Goal: Contribute content: Contribute content

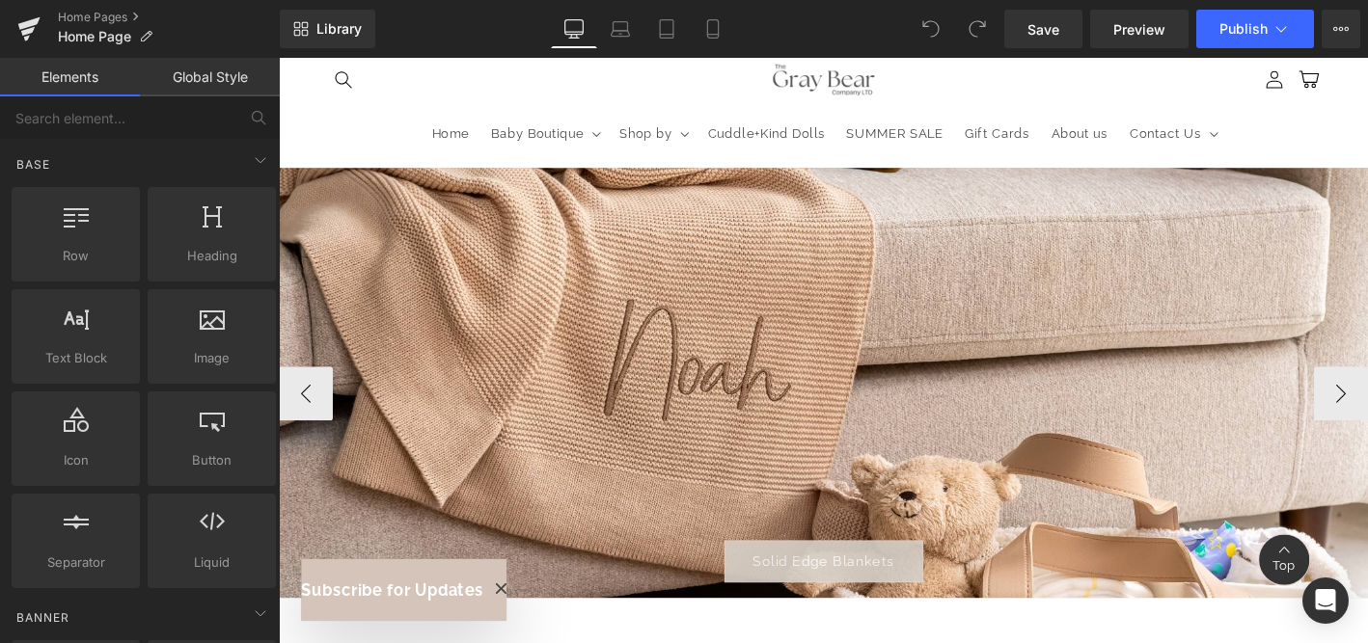
scroll to position [97, 0]
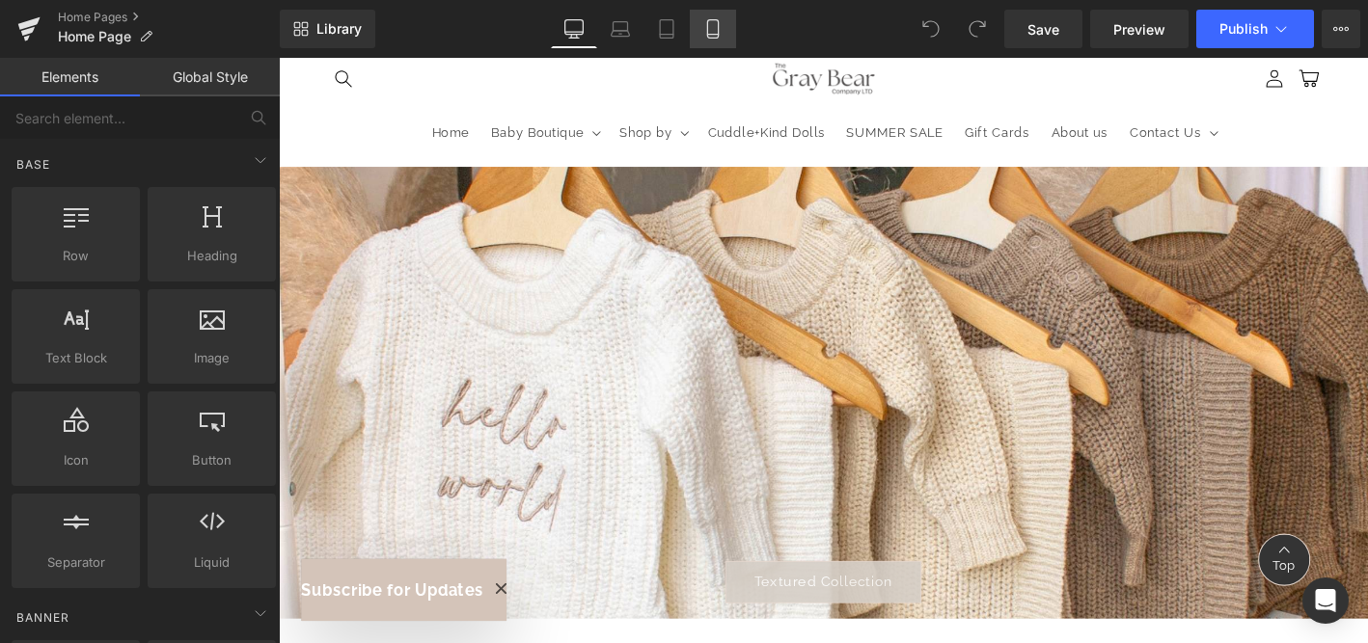
click at [715, 24] on icon at bounding box center [712, 28] width 19 height 19
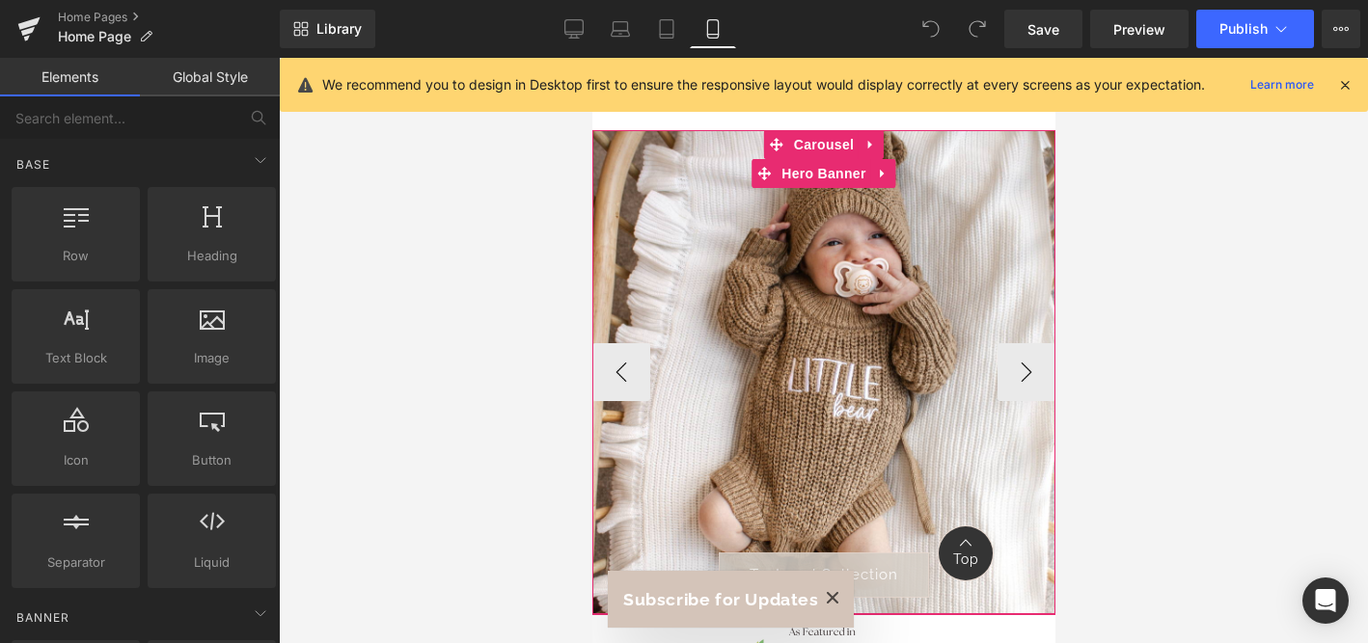
scroll to position [68, 0]
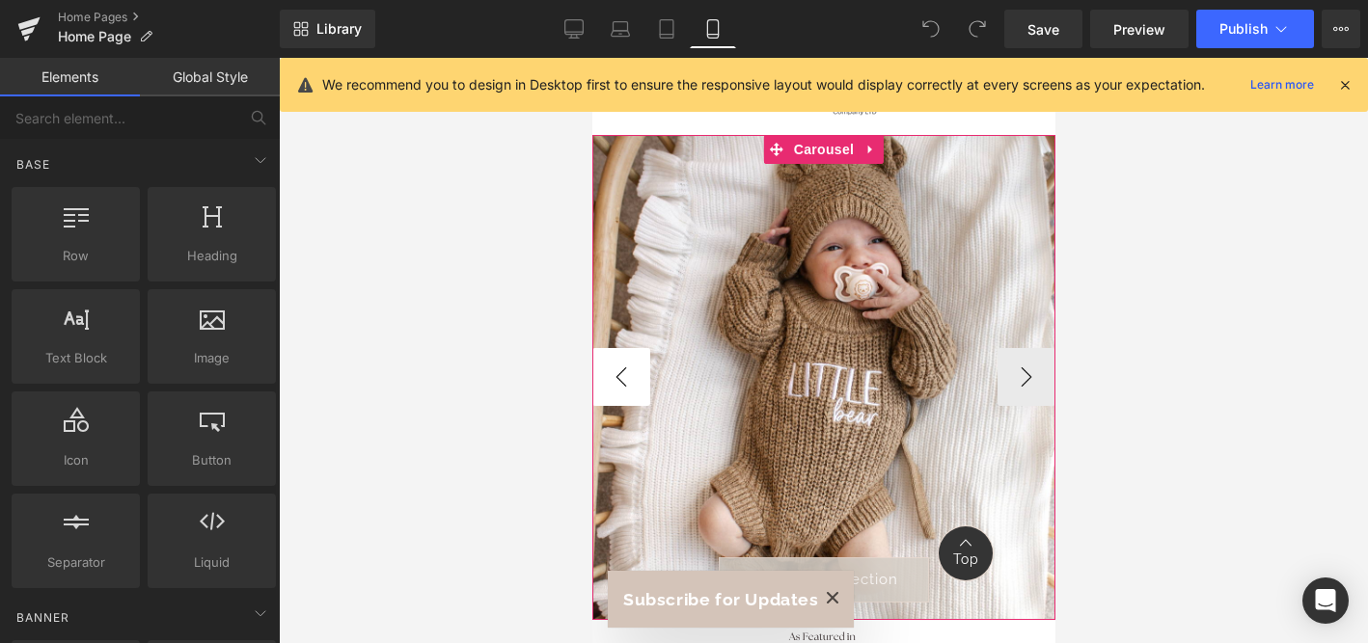
click at [613, 375] on button "‹" at bounding box center [620, 377] width 58 height 58
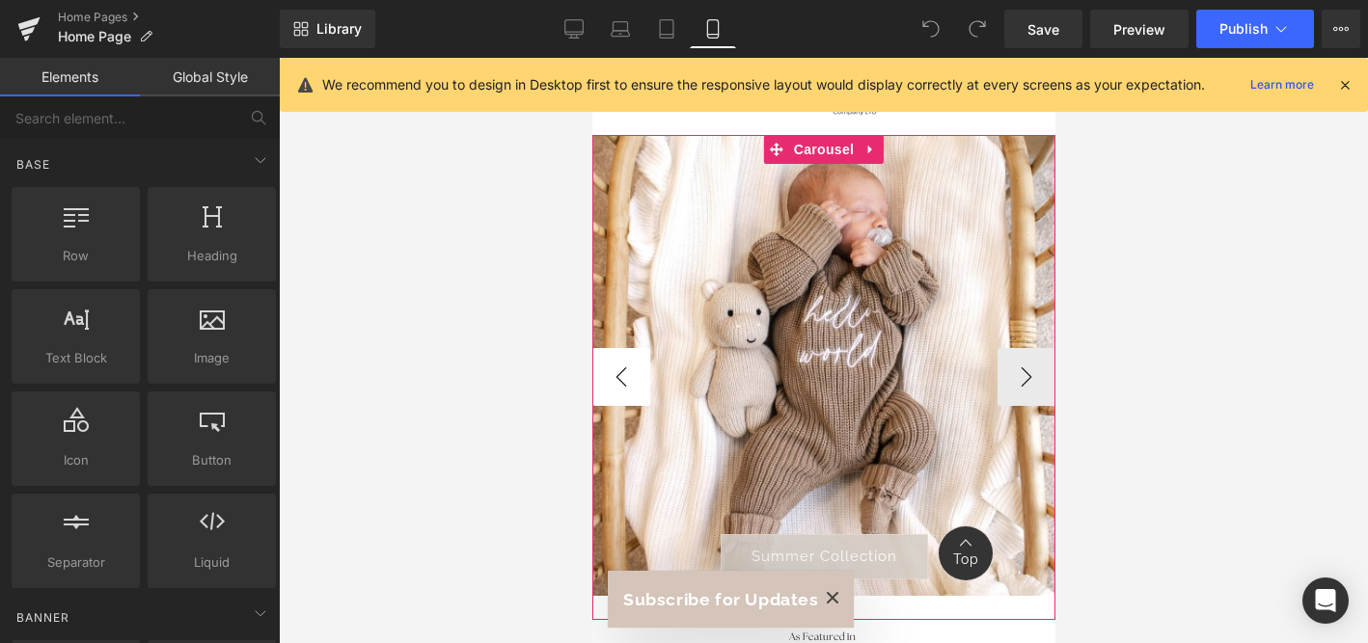
click at [613, 375] on button "‹" at bounding box center [620, 377] width 58 height 58
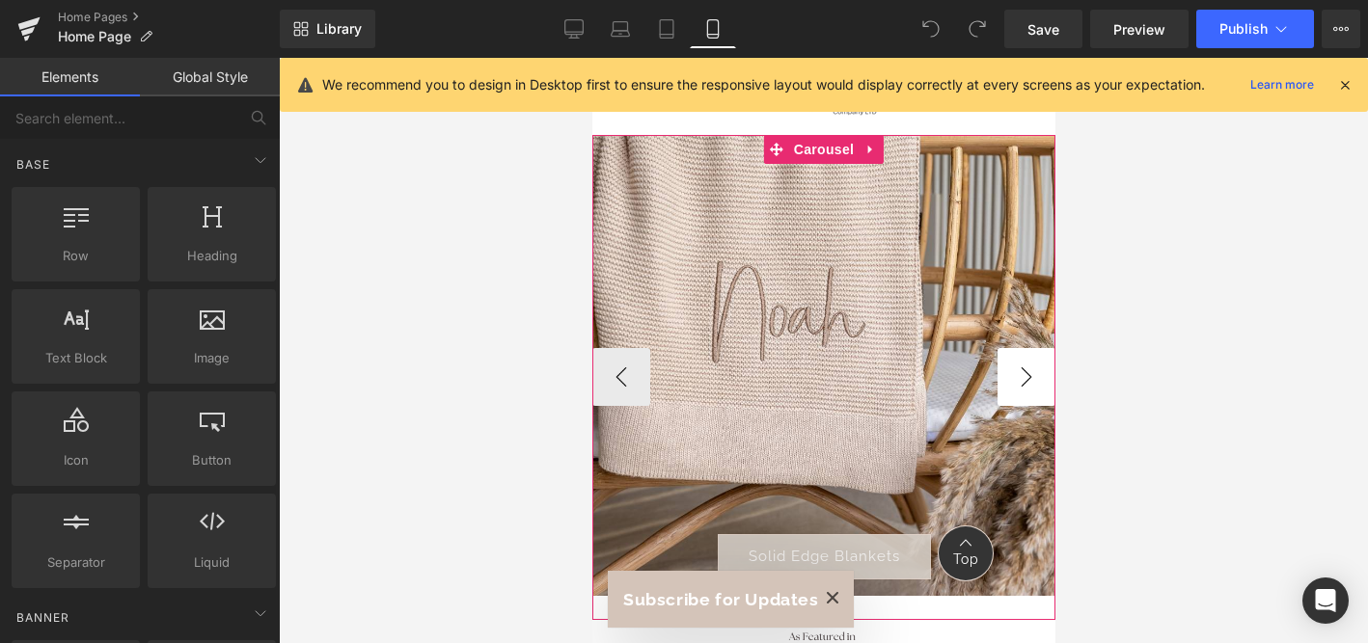
click at [1025, 380] on button "›" at bounding box center [1025, 377] width 58 height 58
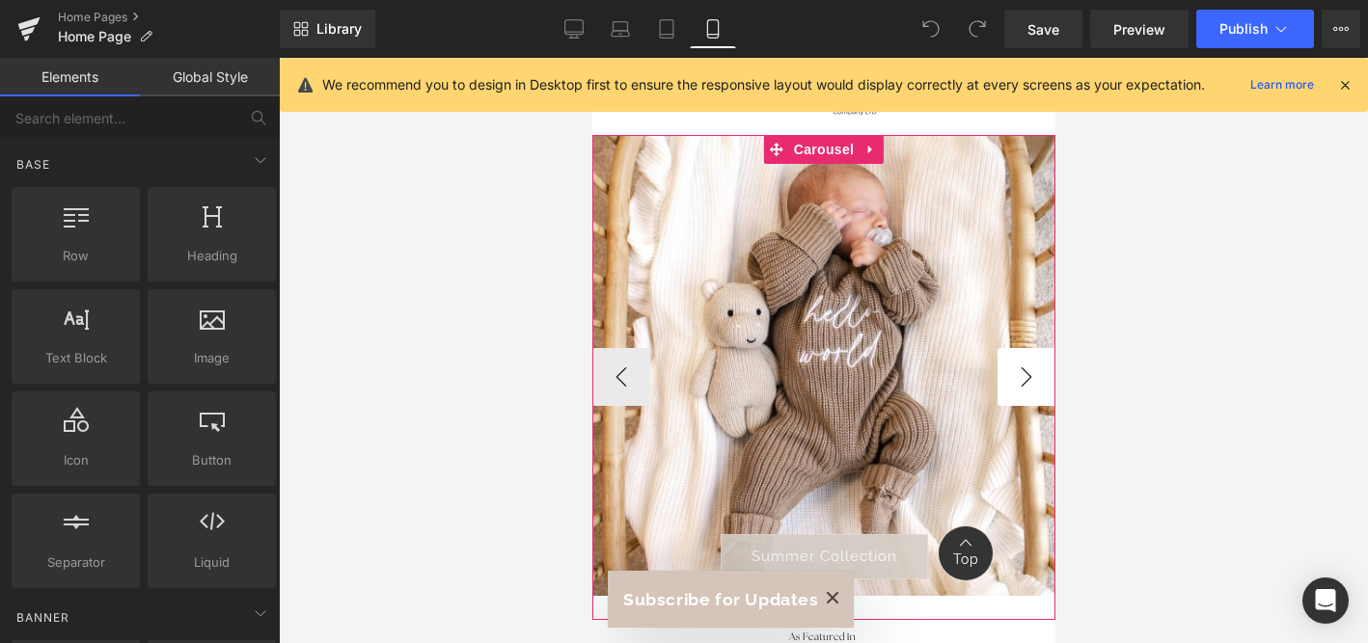
click at [1025, 380] on button "›" at bounding box center [1025, 377] width 58 height 58
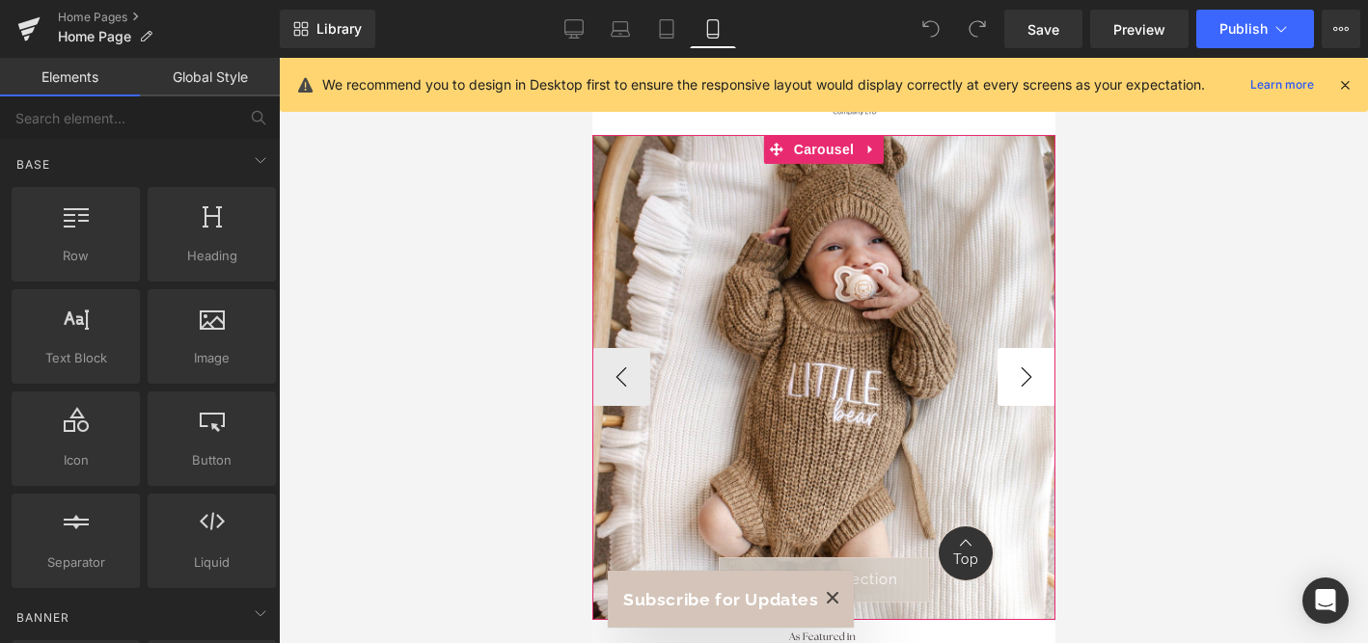
click at [1025, 380] on button "›" at bounding box center [1025, 377] width 58 height 58
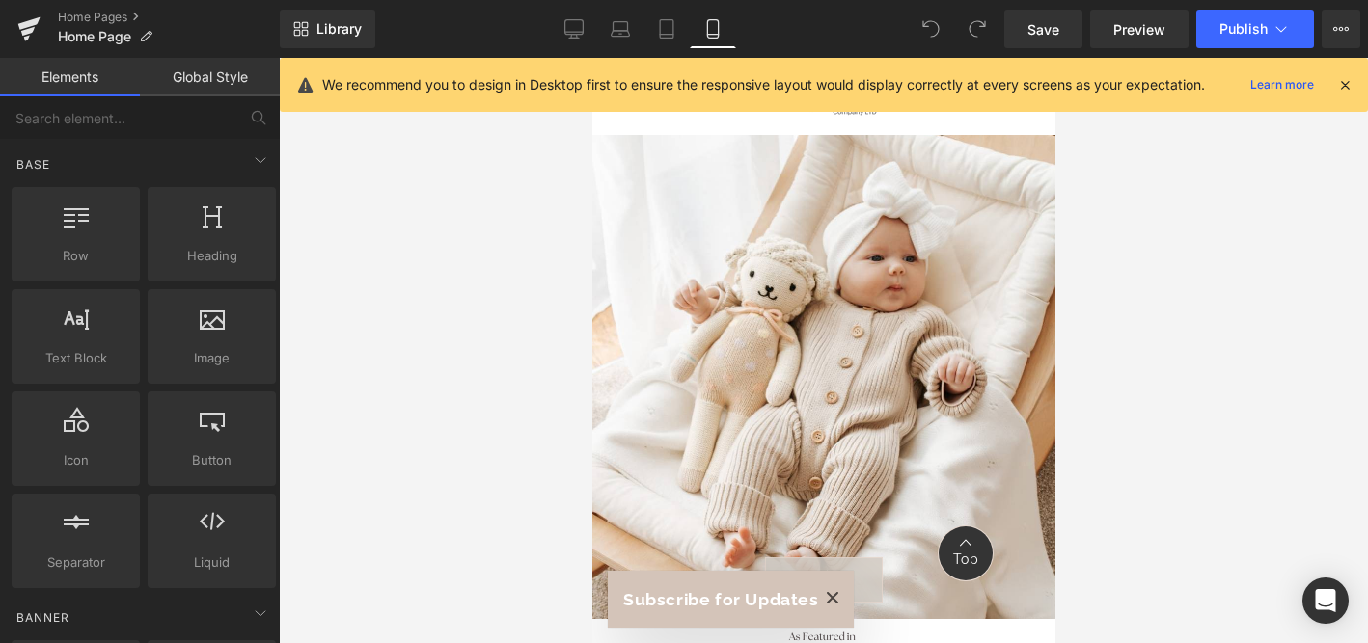
click at [826, 597] on icon "Close modal" at bounding box center [832, 598] width 12 height 12
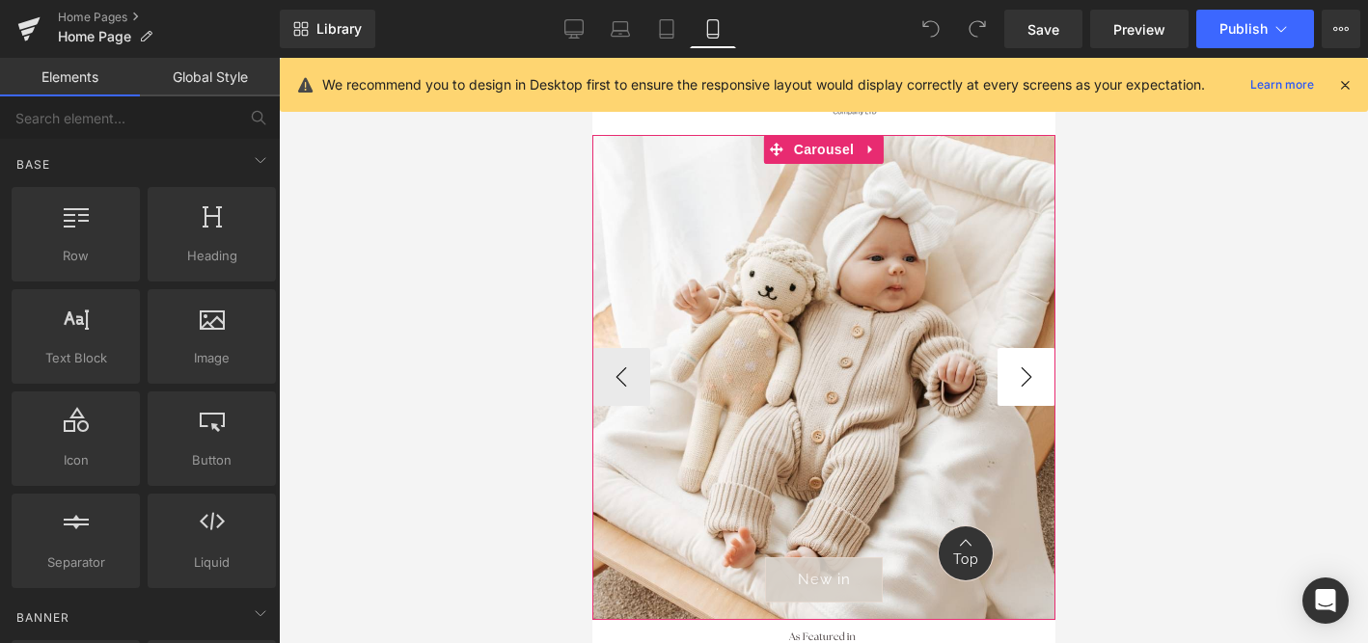
click at [1020, 382] on button "›" at bounding box center [1025, 377] width 58 height 58
click at [614, 379] on button "‹" at bounding box center [620, 377] width 58 height 58
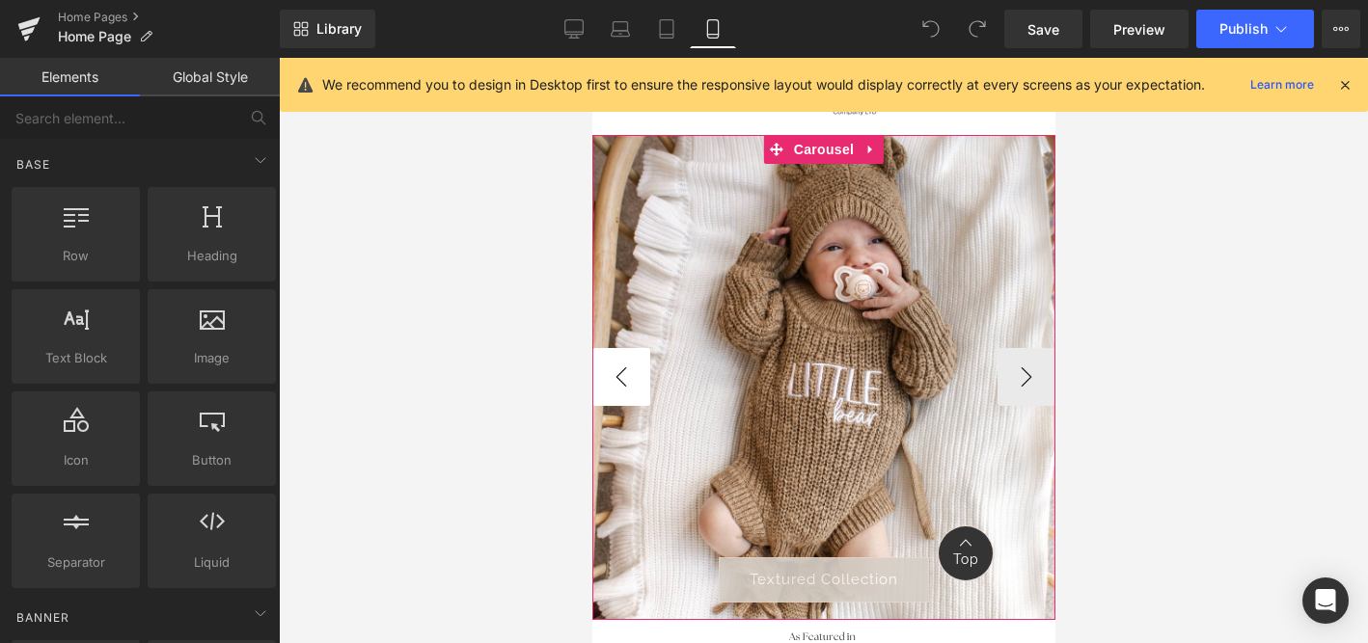
click at [617, 378] on button "‹" at bounding box center [620, 377] width 58 height 58
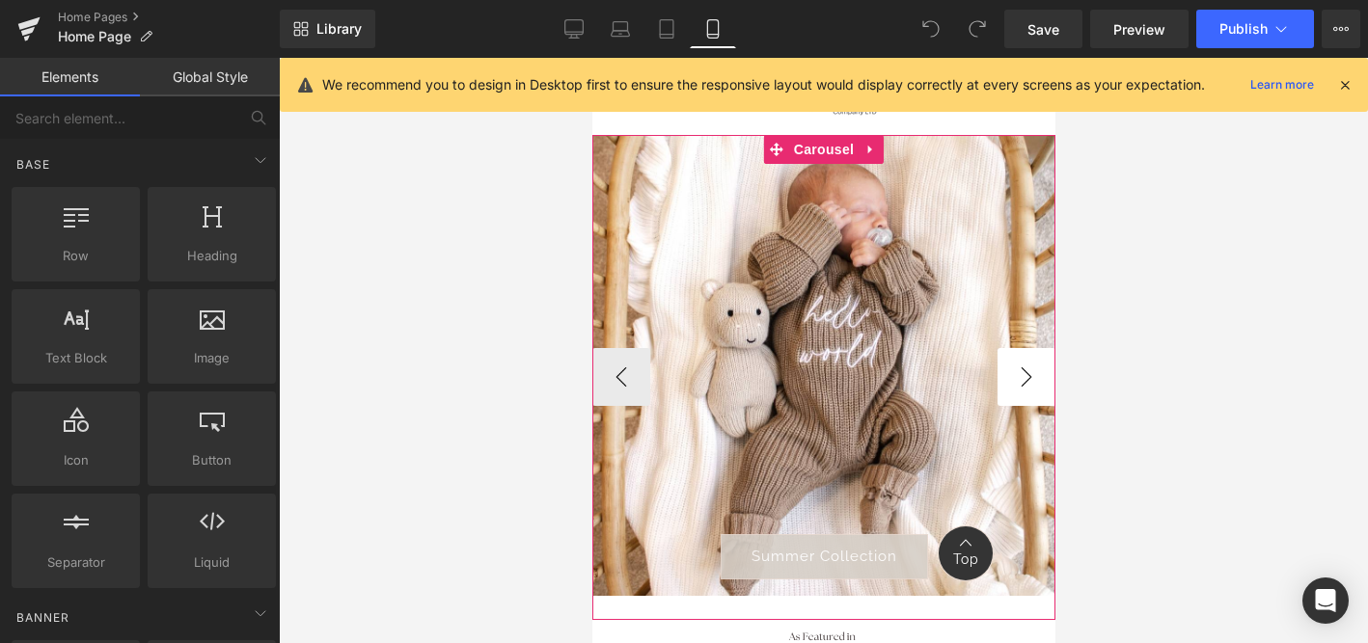
click at [1022, 380] on button "›" at bounding box center [1025, 377] width 58 height 58
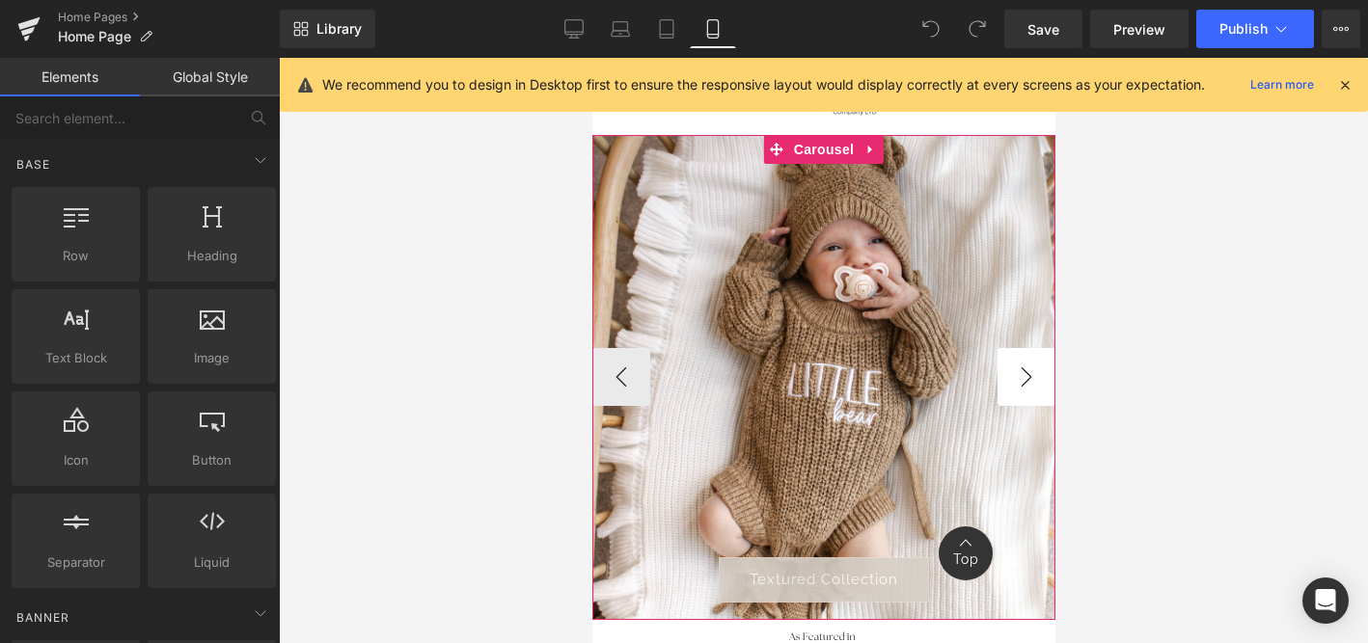
click at [1022, 380] on button "›" at bounding box center [1025, 377] width 58 height 58
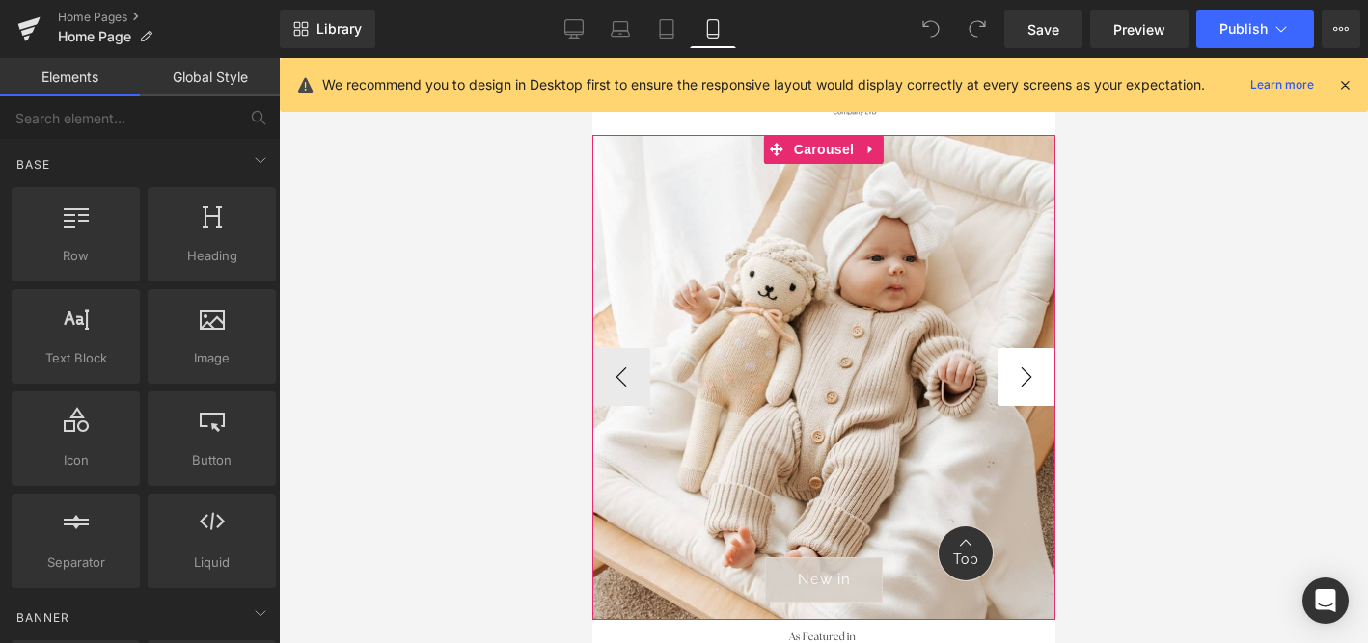
click at [1026, 386] on button "›" at bounding box center [1025, 377] width 58 height 58
click at [616, 392] on button "‹" at bounding box center [620, 377] width 58 height 58
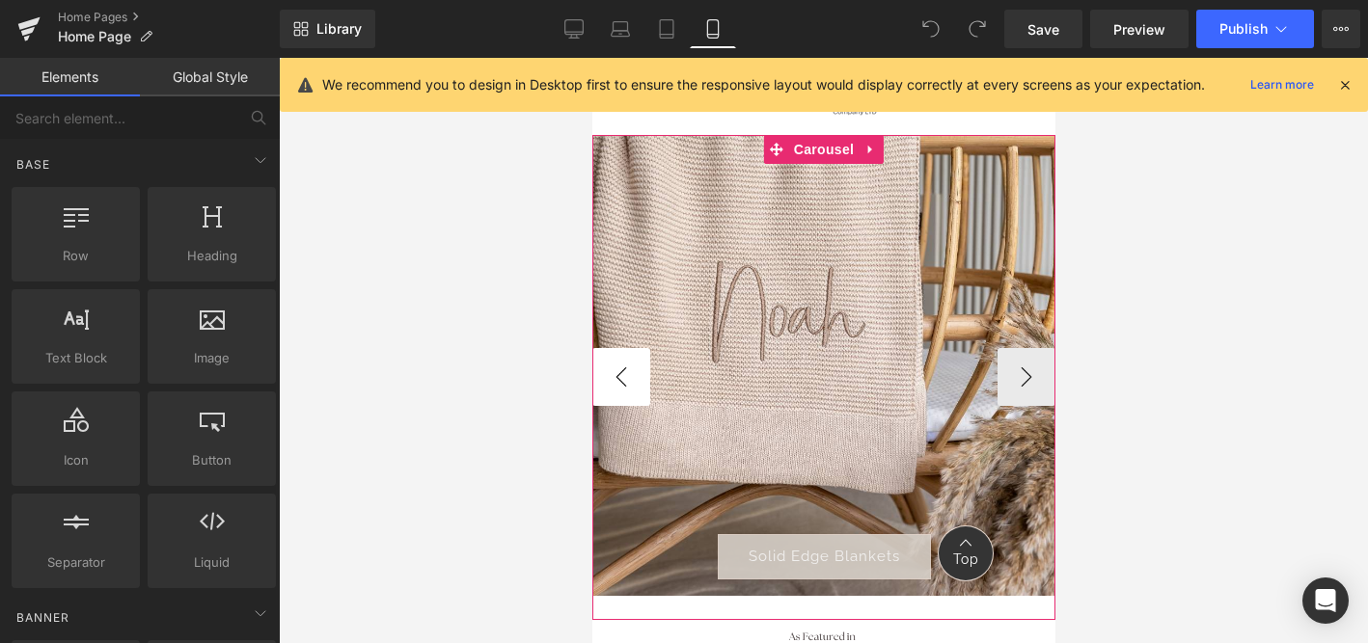
click at [616, 392] on button "‹" at bounding box center [620, 377] width 58 height 58
click at [1034, 385] on button "›" at bounding box center [1025, 377] width 58 height 58
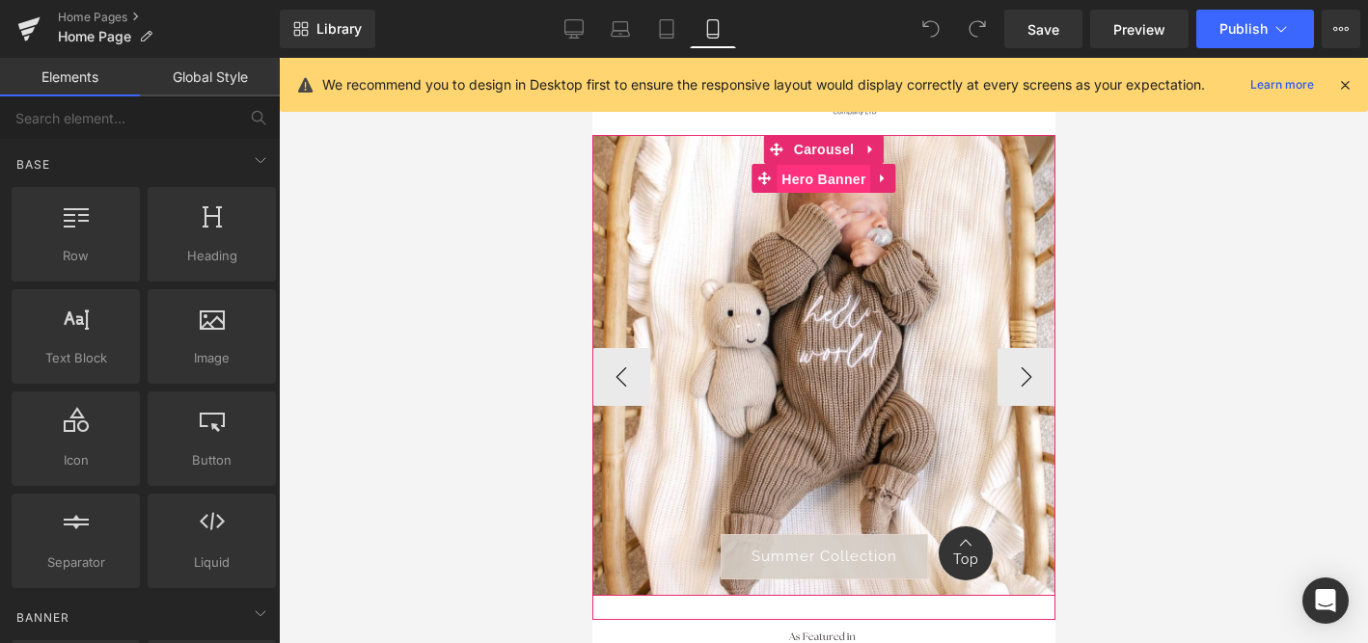
click at [804, 178] on span "Hero Banner" at bounding box center [823, 179] width 94 height 29
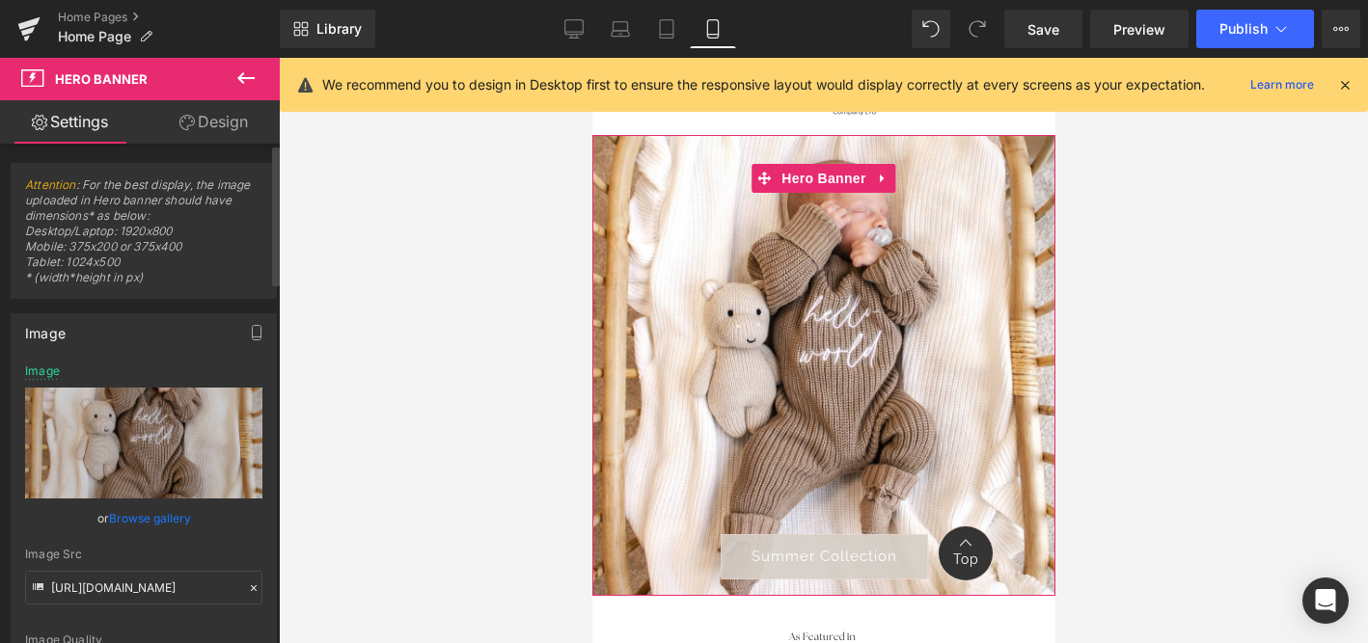
click at [161, 517] on link "Browse gallery" at bounding box center [150, 519] width 82 height 34
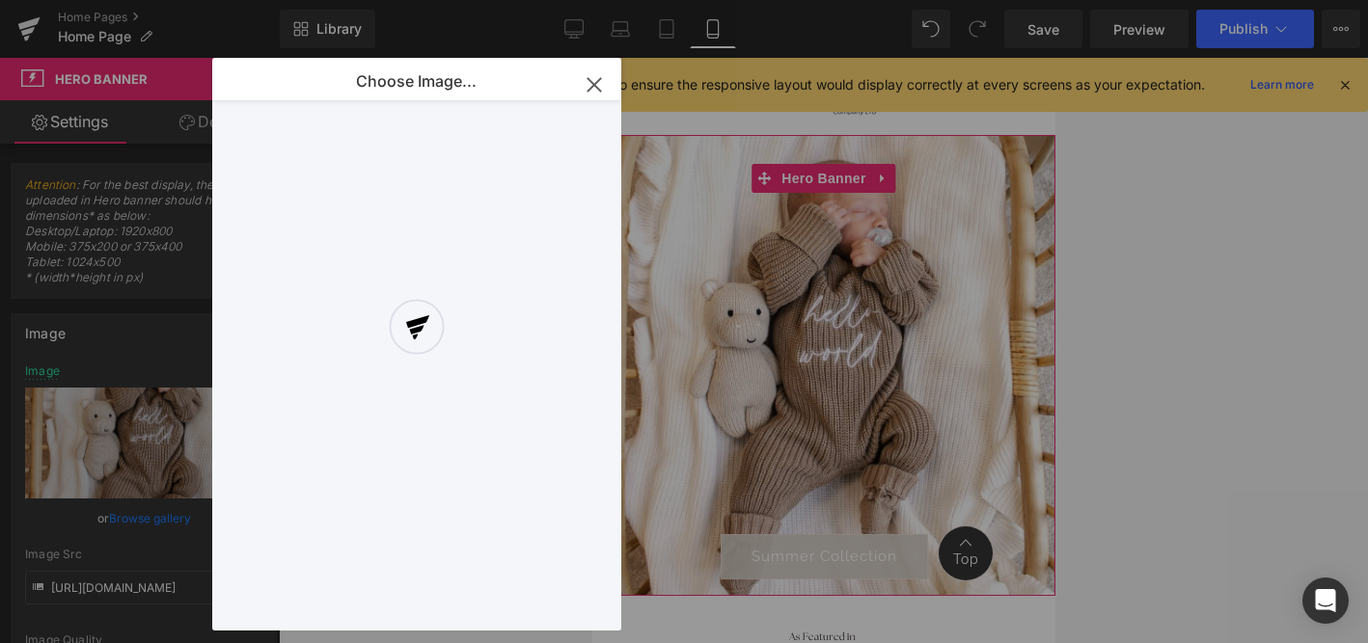
click at [151, 0] on div "Hero Banner You are previewing how the will restyle your page. You can not edit…" at bounding box center [684, 0] width 1368 height 0
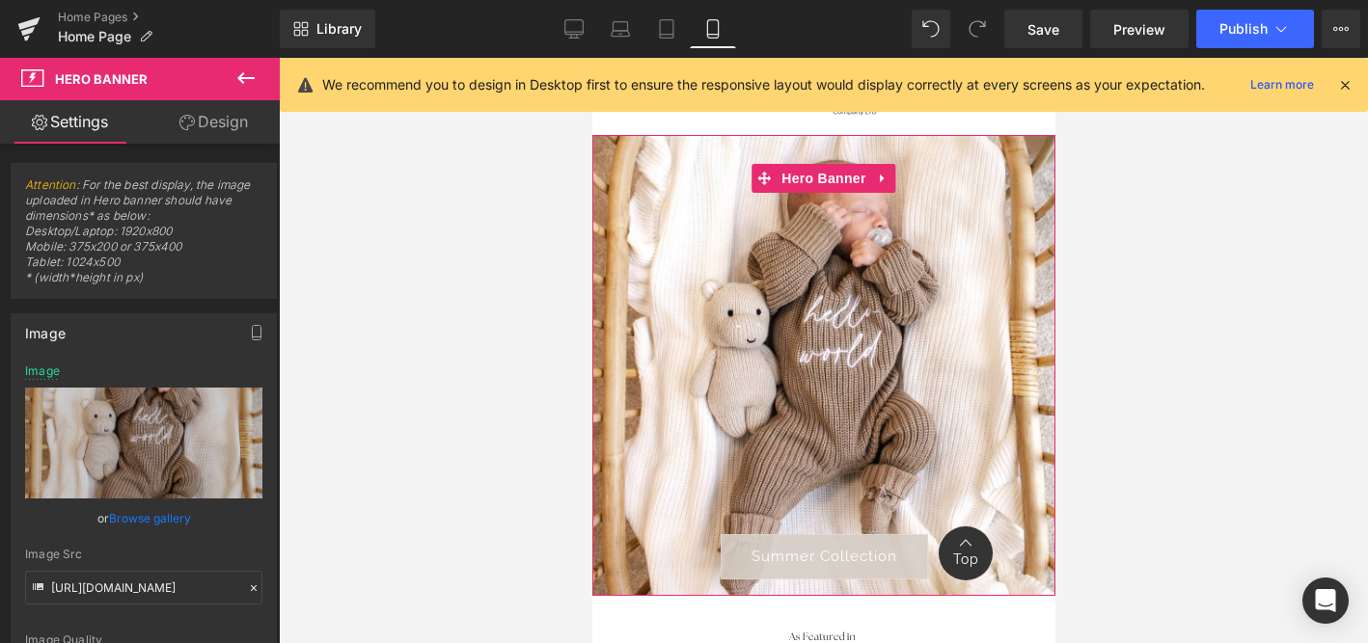
click at [151, 517] on link "Browse gallery" at bounding box center [150, 519] width 82 height 34
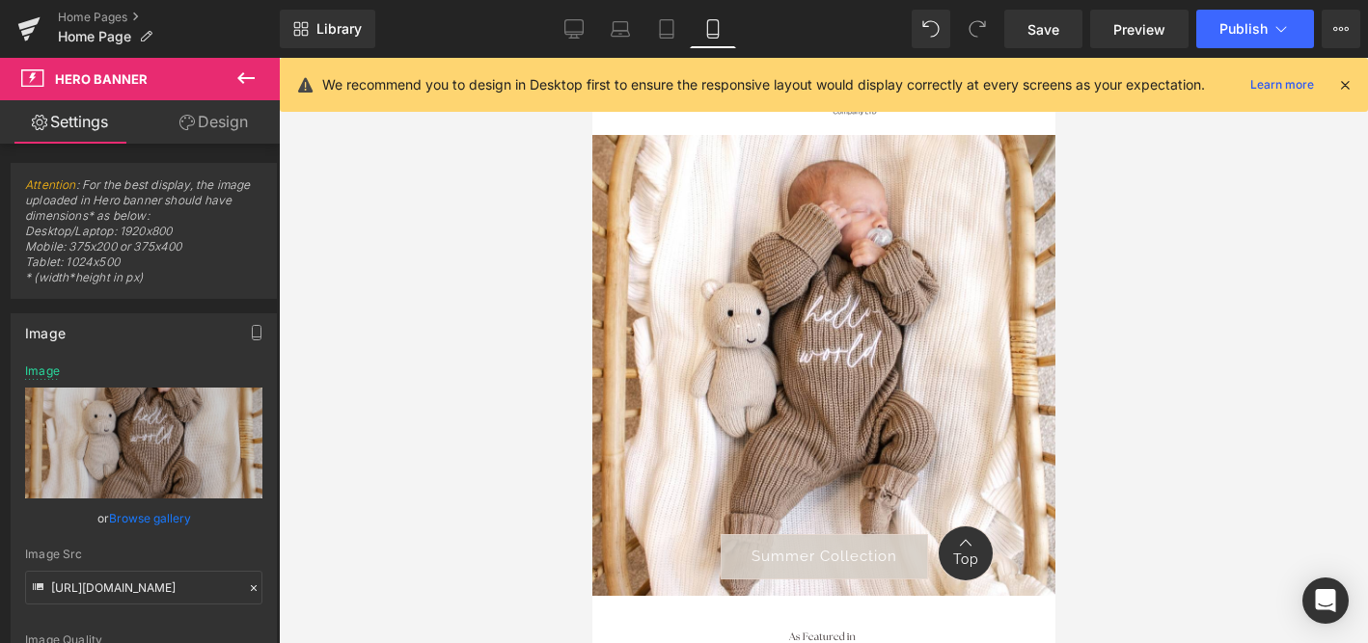
click at [131, 0] on div "Hero Banner You are previewing how the will restyle your page. You can not edit…" at bounding box center [684, 0] width 1368 height 0
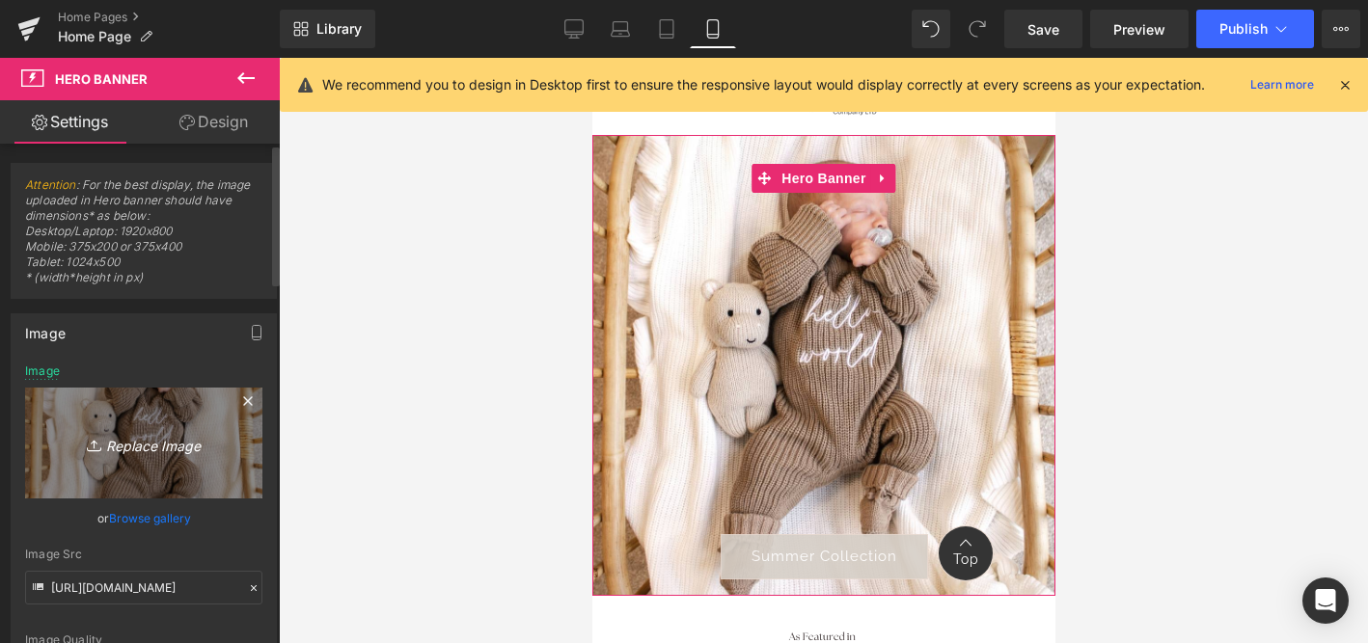
click at [144, 450] on icon "Replace Image" at bounding box center [144, 443] width 154 height 24
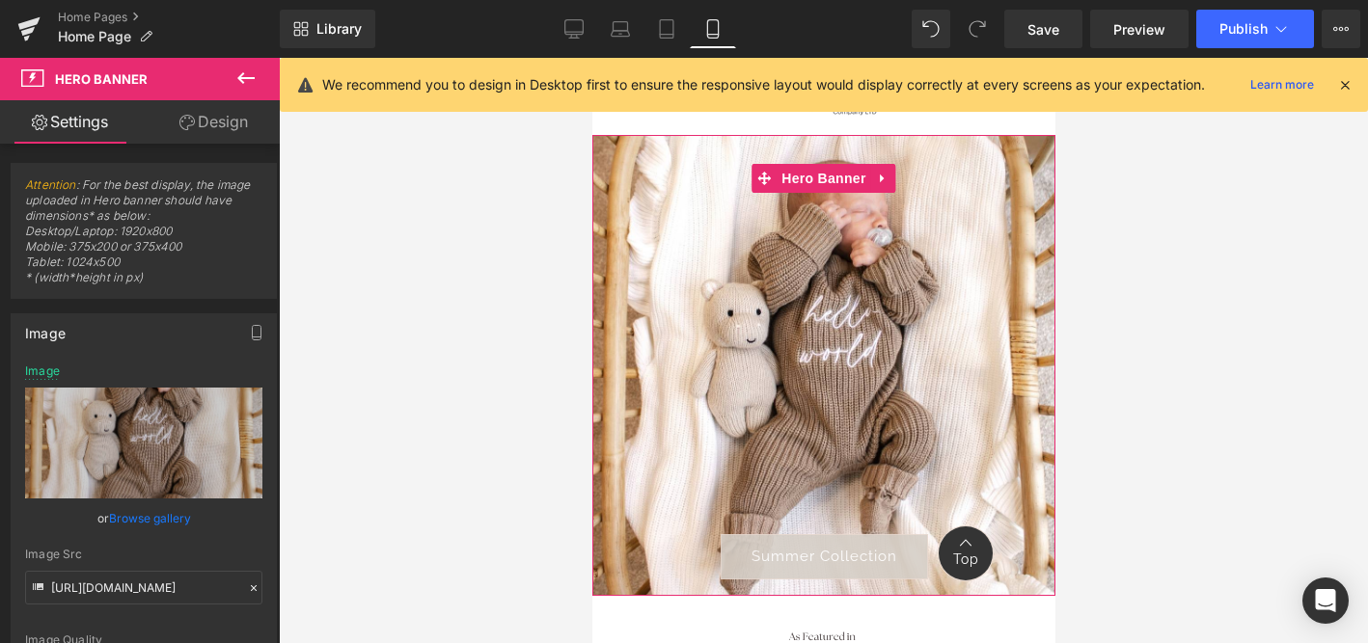
type input "C:\fakepath\02D5488C-B24F-4CF4-AFED-78853B30035E.JPG"
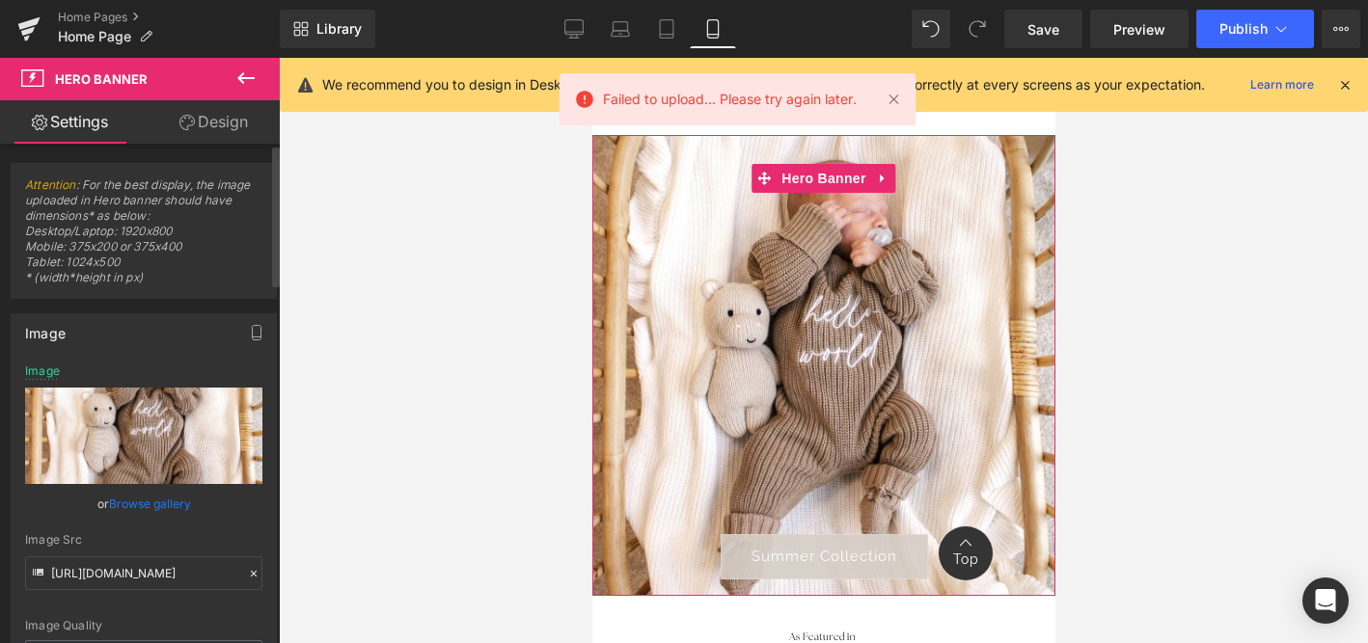
click at [138, 502] on link "Browse gallery" at bounding box center [150, 504] width 82 height 34
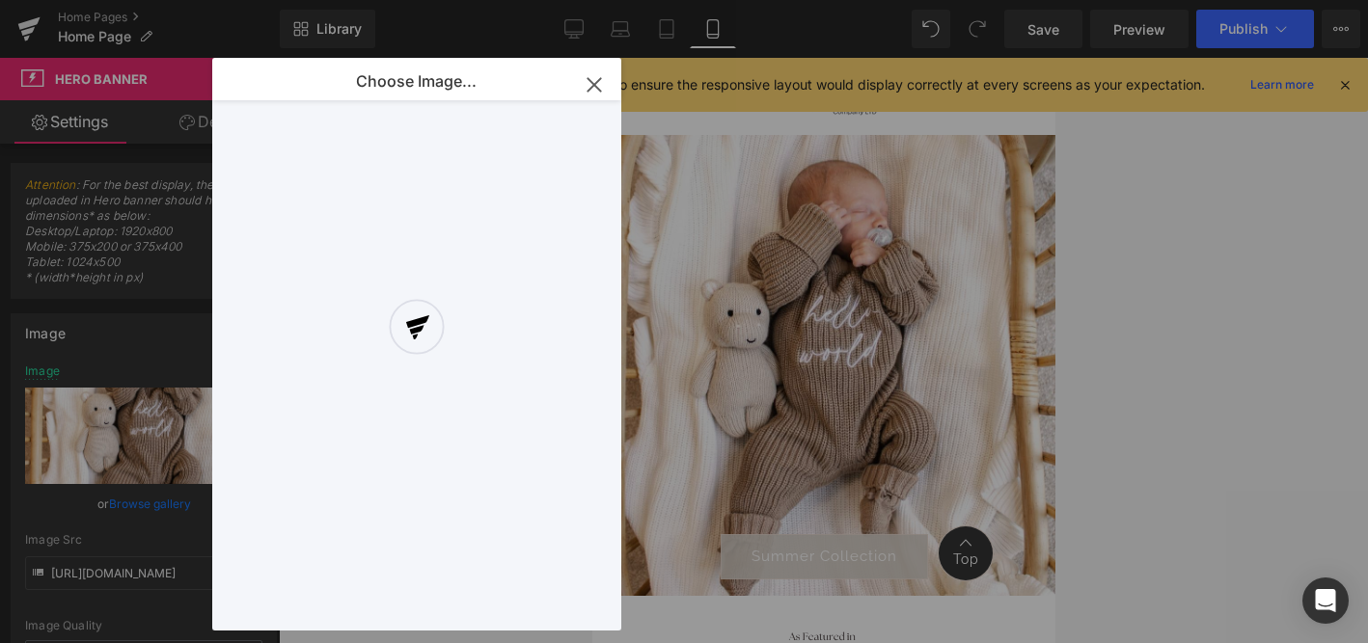
click at [591, 83] on div at bounding box center [416, 344] width 409 height 573
click at [592, 85] on div at bounding box center [416, 344] width 409 height 573
click at [594, 86] on div at bounding box center [416, 344] width 409 height 573
click at [588, 85] on div at bounding box center [416, 344] width 409 height 573
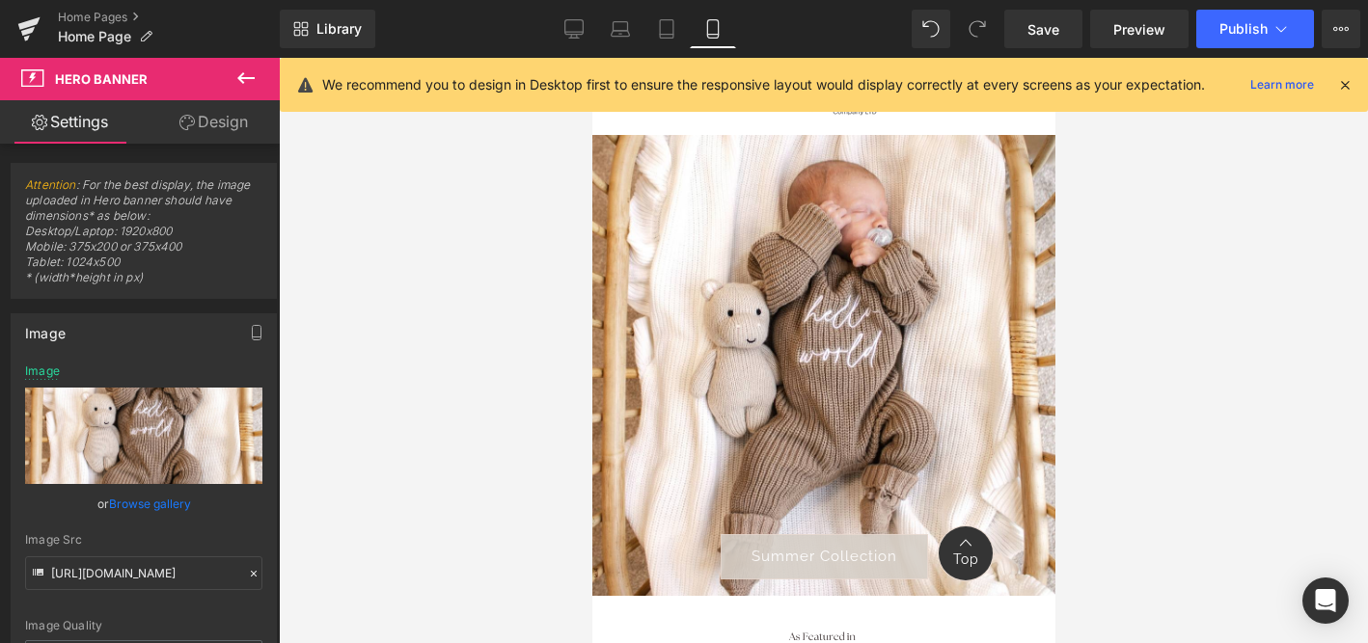
click at [88, 0] on div "Hero Banner You are previewing how the will restyle your page. You can not edit…" at bounding box center [684, 0] width 1368 height 0
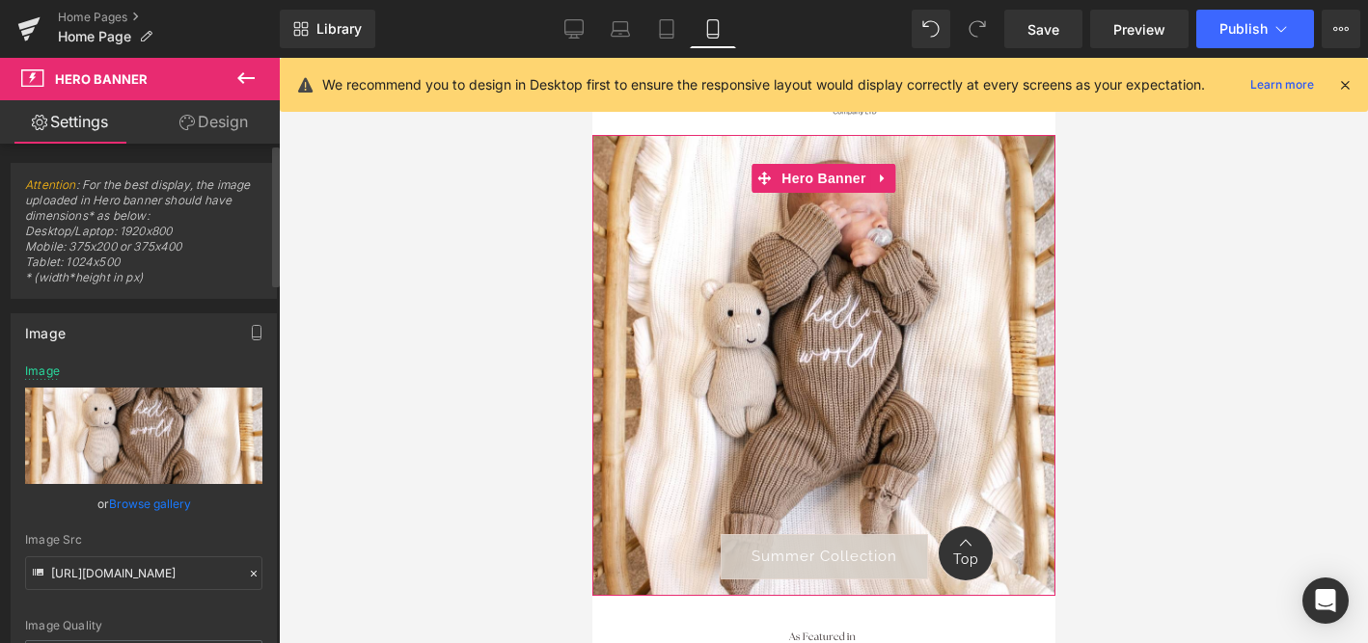
click at [135, 428] on input "file" at bounding box center [143, 436] width 237 height 96
click at [140, 500] on link "Browse gallery" at bounding box center [150, 504] width 82 height 34
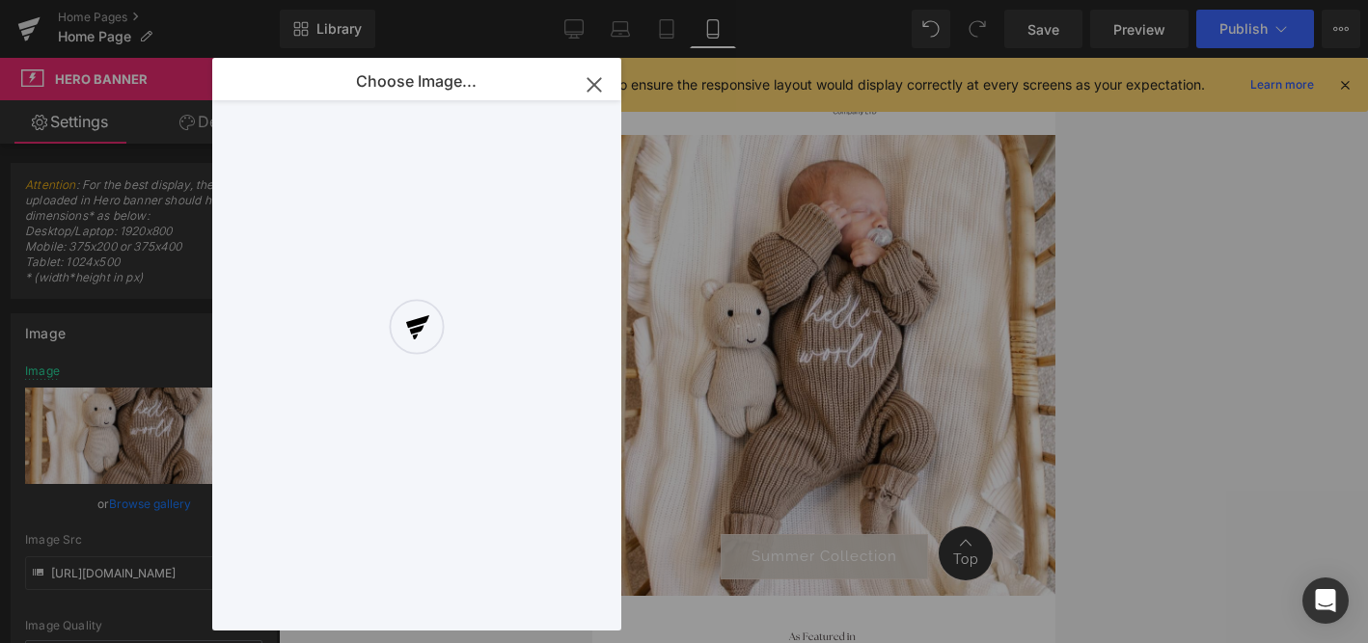
click at [593, 91] on div at bounding box center [416, 344] width 409 height 573
click at [591, 84] on div at bounding box center [416, 344] width 409 height 573
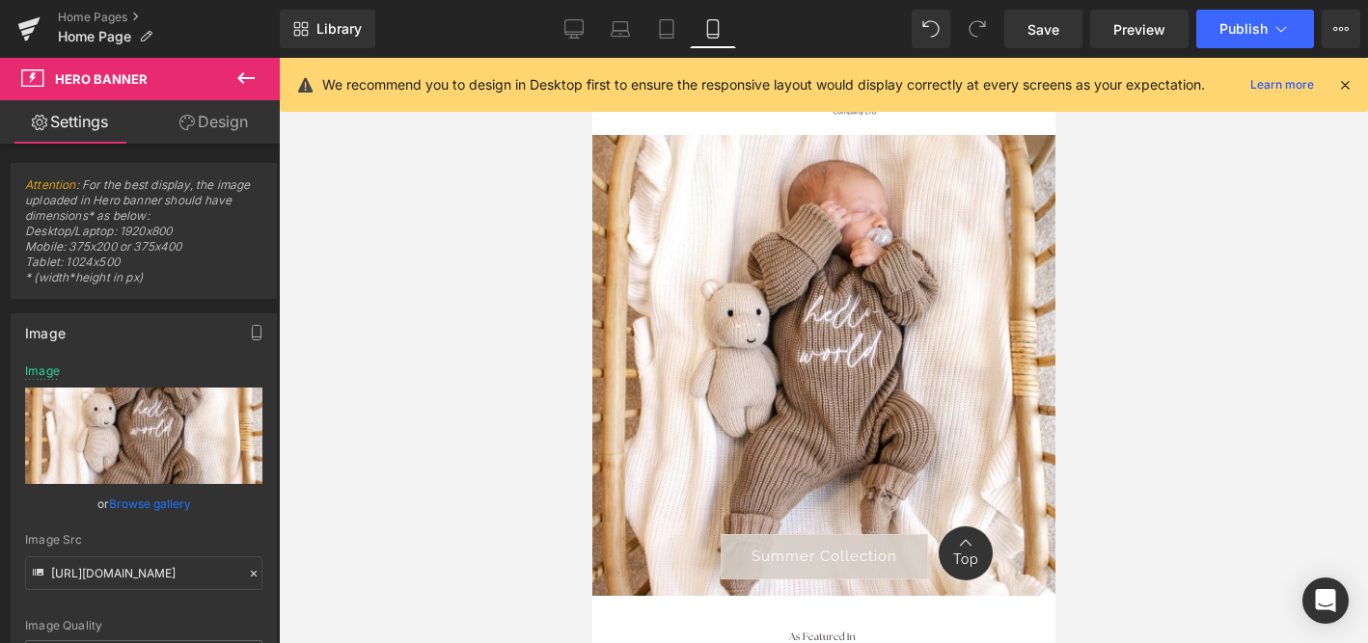
click at [150, 0] on div "Hero Banner You are previewing how the will restyle your page. You can not edit…" at bounding box center [684, 0] width 1368 height 0
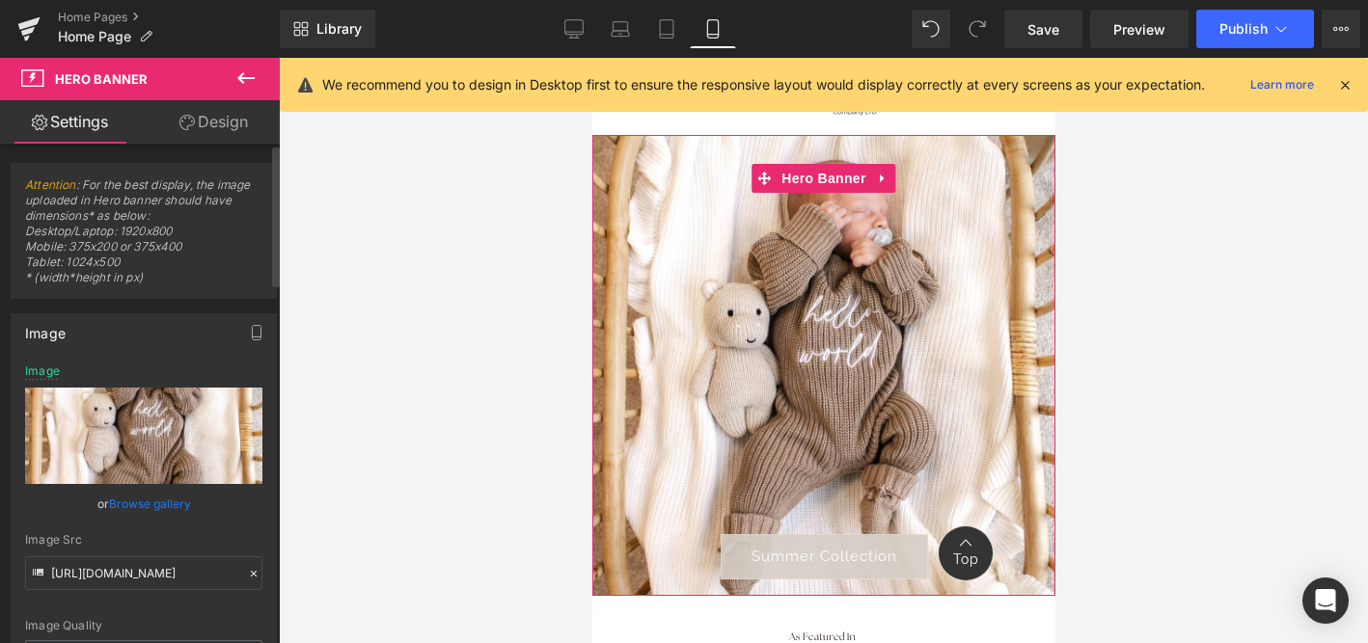
click at [150, 431] on input "file" at bounding box center [143, 436] width 237 height 96
click at [164, 444] on input "file" at bounding box center [143, 436] width 237 height 96
click at [147, 504] on link "Browse gallery" at bounding box center [150, 504] width 82 height 34
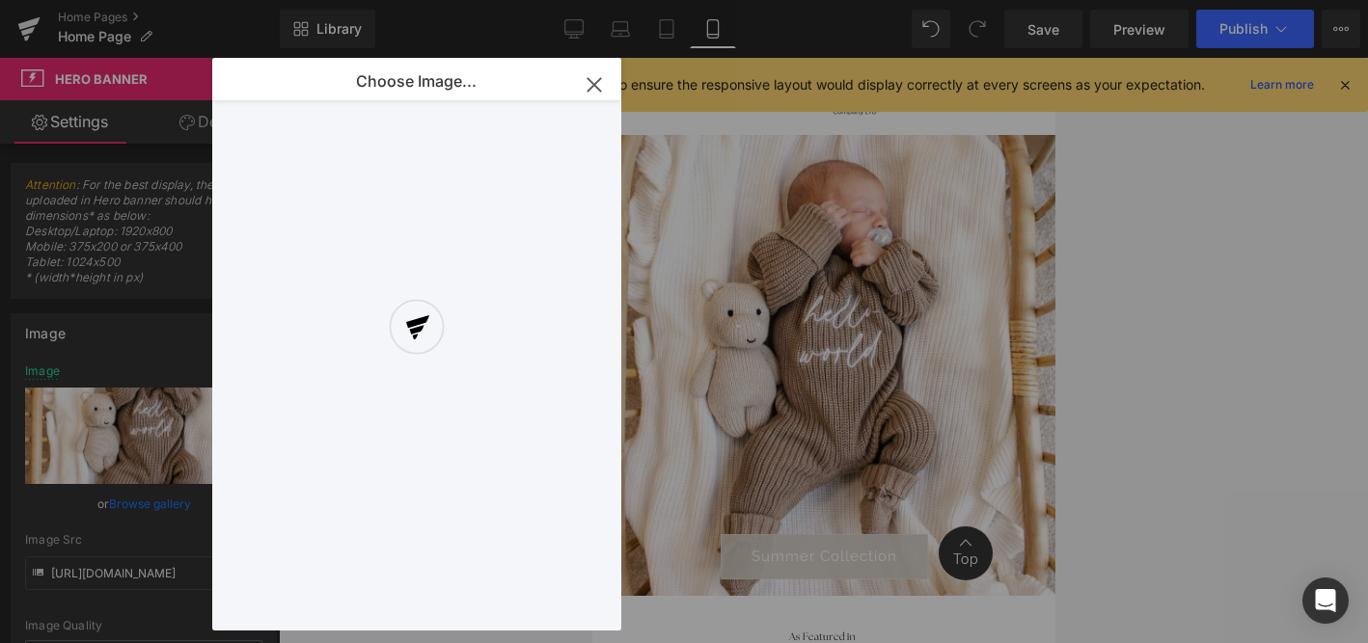
click at [593, 89] on div at bounding box center [416, 344] width 409 height 573
click at [593, 82] on div at bounding box center [416, 344] width 409 height 573
click at [150, 0] on div "Hero Banner You are previewing how the will restyle your page. You can not edit…" at bounding box center [684, 0] width 1368 height 0
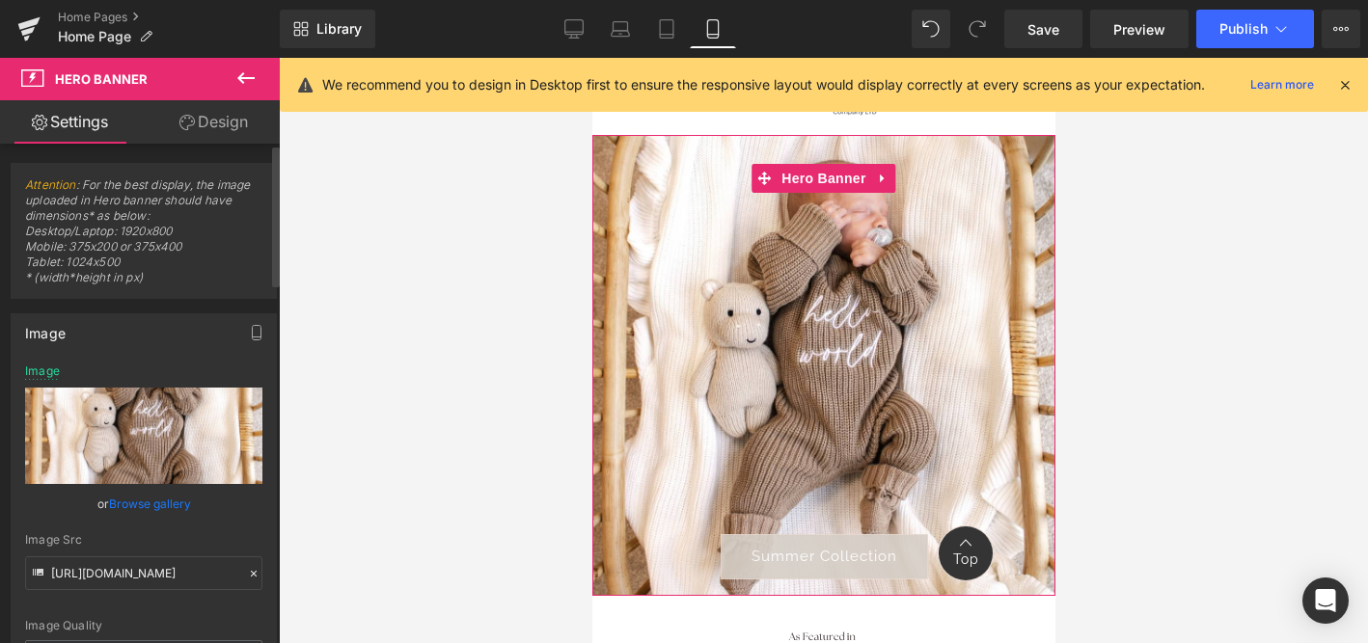
click at [131, 506] on link "Browse gallery" at bounding box center [150, 504] width 82 height 34
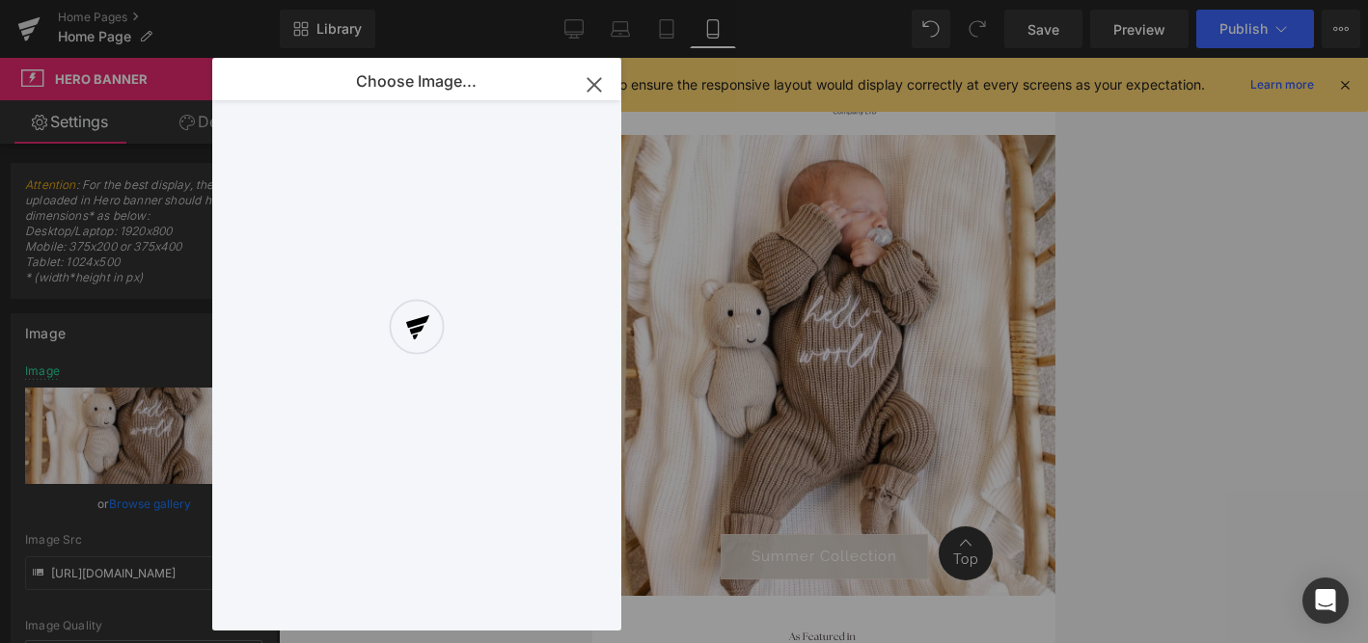
click at [593, 86] on div at bounding box center [416, 344] width 409 height 573
